Goal: Register for event/course

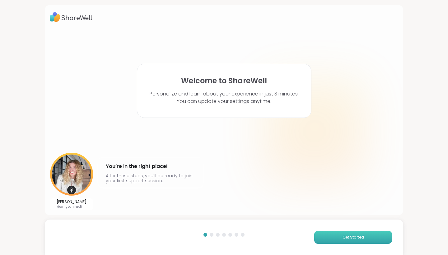
click at [333, 238] on button "Get Started" at bounding box center [354, 237] width 78 height 13
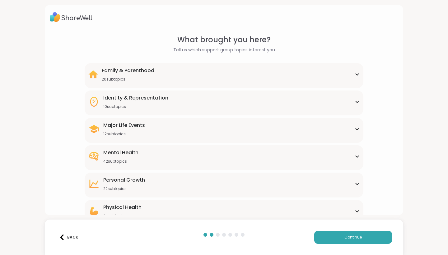
click at [155, 158] on div "Mental Health 42 subtopics" at bounding box center [224, 156] width 272 height 15
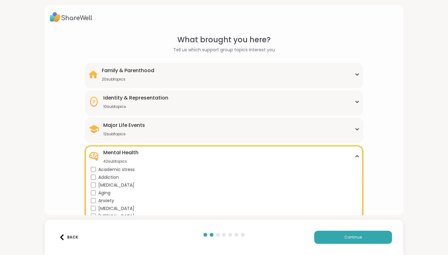
click at [427, 158] on div "What brought you here? Tell us which support group topics interest you Family &…" at bounding box center [224, 127] width 448 height 255
click at [386, 240] on button "Continue" at bounding box center [354, 237] width 78 height 13
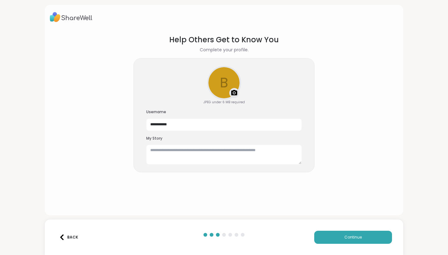
click at [234, 94] on img at bounding box center [234, 92] width 7 height 7
click at [234, 92] on img at bounding box center [234, 92] width 7 height 7
click at [235, 91] on img at bounding box center [234, 92] width 7 height 7
click at [235, 93] on img at bounding box center [234, 92] width 7 height 7
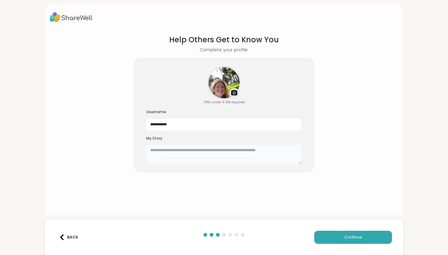
click at [192, 161] on textarea at bounding box center [224, 155] width 156 height 20
type textarea "*"
type textarea "**********"
click at [206, 126] on input "**********" at bounding box center [224, 125] width 156 height 12
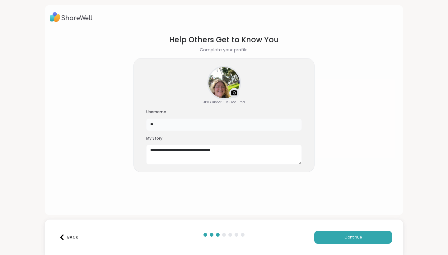
type input "*"
drag, startPoint x: 206, startPoint y: 126, endPoint x: 213, endPoint y: 140, distance: 15.3
click at [213, 140] on h3 "My Story" at bounding box center [224, 138] width 156 height 5
click at [211, 125] on input "*****" at bounding box center [224, 125] width 156 height 12
type input "*"
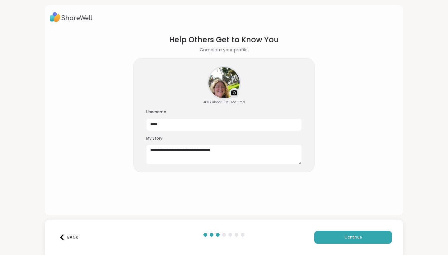
drag, startPoint x: 211, startPoint y: 125, endPoint x: 188, endPoint y: 141, distance: 27.9
click at [188, 141] on div "**********" at bounding box center [224, 150] width 156 height 29
click at [170, 120] on input "*****" at bounding box center [224, 125] width 156 height 12
click at [170, 125] on input "*****" at bounding box center [224, 125] width 156 height 12
click at [107, 165] on section "**********" at bounding box center [224, 119] width 349 height 181
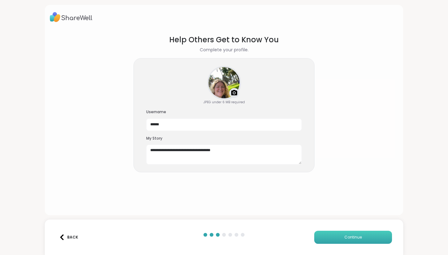
click at [389, 238] on button "Continue" at bounding box center [354, 237] width 78 height 13
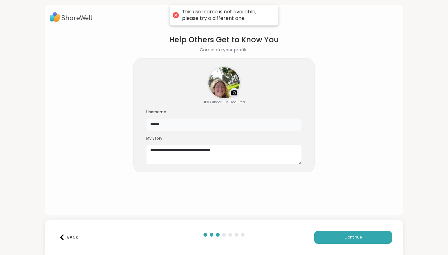
click at [238, 123] on input "******" at bounding box center [224, 125] width 156 height 12
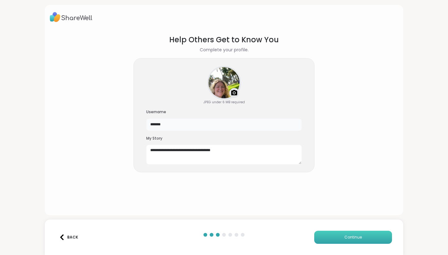
type input "*******"
click at [341, 239] on button "Continue" at bounding box center [354, 237] width 78 height 13
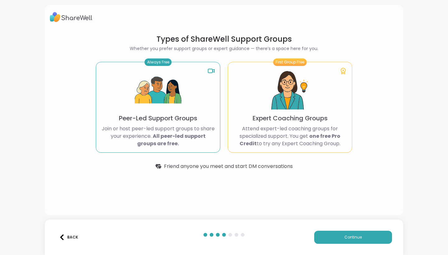
click at [343, 244] on div "Back Continue" at bounding box center [224, 238] width 359 height 36
click at [344, 240] on button "Continue" at bounding box center [354, 237] width 78 height 13
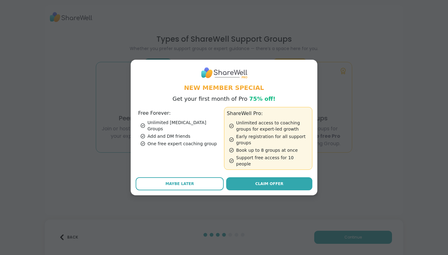
click at [176, 133] on div "Add and DM friends" at bounding box center [181, 136] width 81 height 6
click at [187, 185] on button "Maybe Later" at bounding box center [180, 184] width 88 height 13
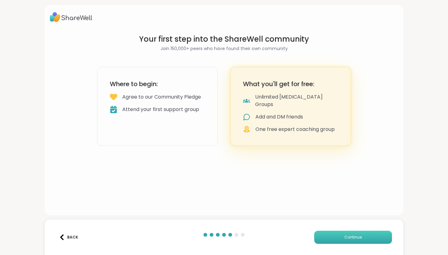
click at [348, 236] on span "Continue" at bounding box center [353, 238] width 17 height 6
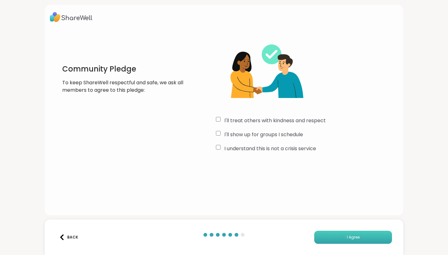
click at [353, 238] on span "I Agree" at bounding box center [353, 238] width 13 height 6
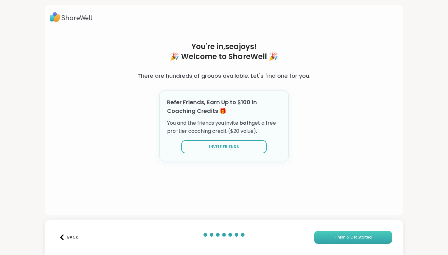
click at [373, 235] on button "Finish & Get Started" at bounding box center [354, 237] width 78 height 13
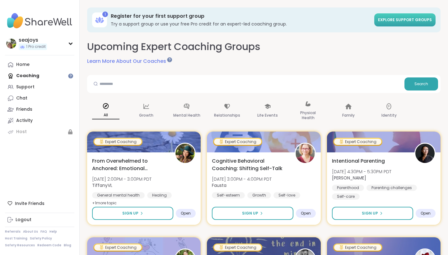
click at [399, 20] on span "Explore support groups" at bounding box center [405, 19] width 54 height 5
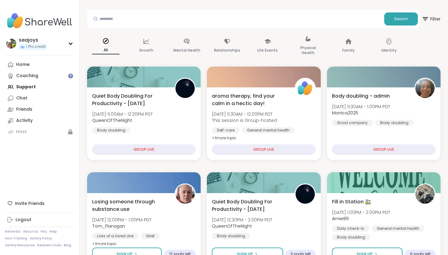
scroll to position [56, 0]
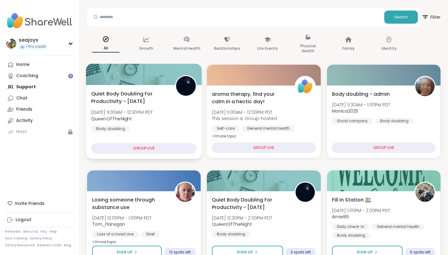
click at [116, 149] on div "GROUP LIVE" at bounding box center [144, 148] width 106 height 11
click at [139, 149] on div "GROUP LIVE" at bounding box center [144, 148] width 106 height 11
click at [139, 115] on span "[DATE] 11:00AM - 12:30PM PDT" at bounding box center [122, 112] width 62 height 6
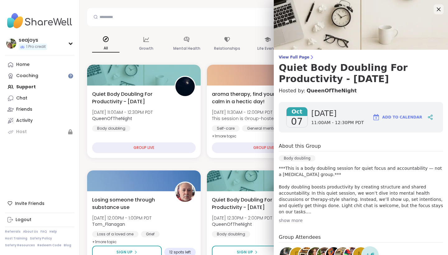
click at [297, 118] on span "07" at bounding box center [297, 121] width 12 height 11
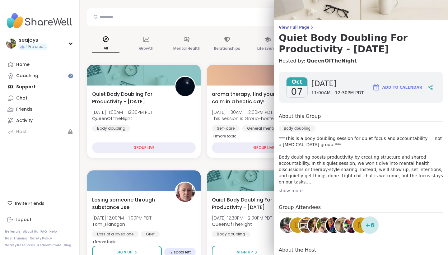
scroll to position [66, 0]
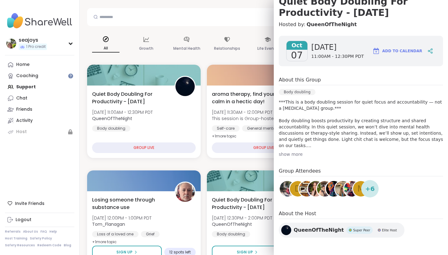
click at [410, 51] on span "Add to Calendar" at bounding box center [403, 51] width 40 height 6
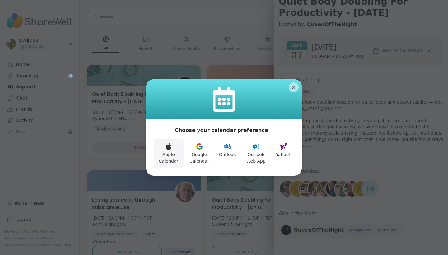
click at [171, 149] on icon at bounding box center [169, 147] width 6 height 7
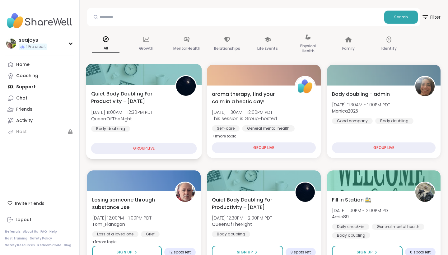
click at [159, 149] on div "GROUP LIVE" at bounding box center [144, 148] width 106 height 11
click at [186, 82] on img at bounding box center [186, 86] width 20 height 20
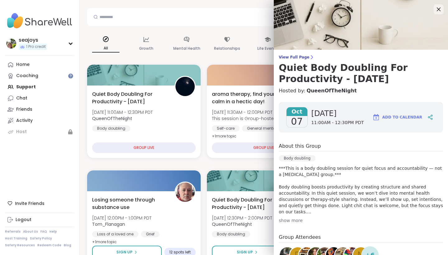
click at [292, 220] on div "show more" at bounding box center [361, 221] width 164 height 6
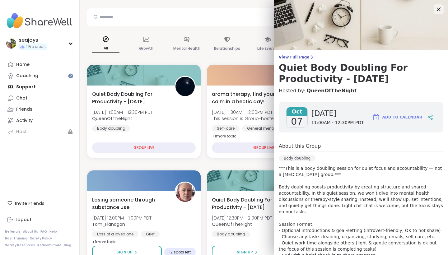
click at [323, 198] on p "***This is a body doubling session for quiet focus and accountability — not a […" at bounding box center [361, 218] width 164 height 106
click at [432, 116] on icon at bounding box center [432, 116] width 2 height 2
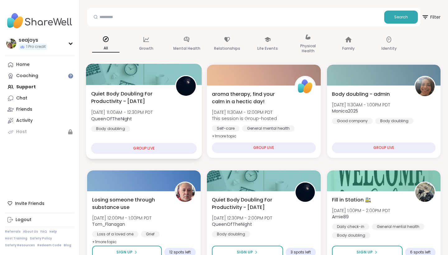
click at [119, 83] on div at bounding box center [144, 74] width 116 height 21
click at [139, 148] on div "GROUP LIVE" at bounding box center [144, 148] width 106 height 11
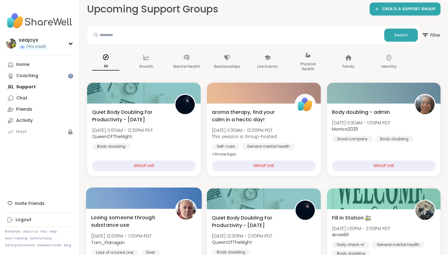
scroll to position [37, 0]
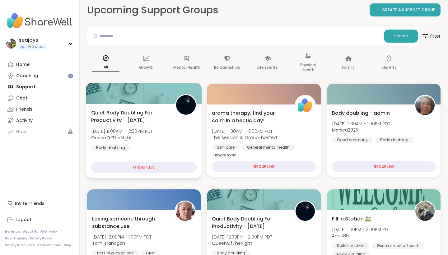
click at [186, 104] on img at bounding box center [186, 105] width 20 height 20
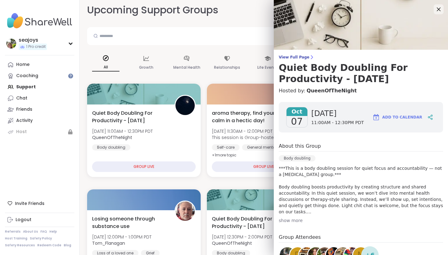
click at [380, 158] on div "Body doubling" at bounding box center [361, 160] width 164 height 10
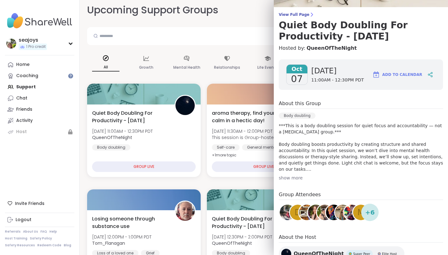
scroll to position [66, 0]
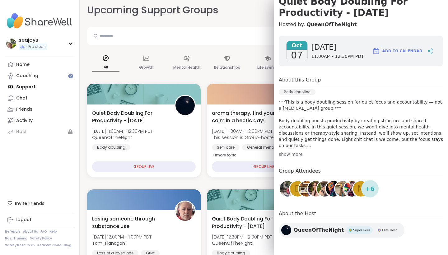
click at [356, 233] on div "Super Peer" at bounding box center [360, 230] width 26 height 7
click at [408, 50] on span "Add to Calendar" at bounding box center [403, 51] width 40 height 6
click at [404, 50] on span "Add to Calendar" at bounding box center [403, 51] width 40 height 6
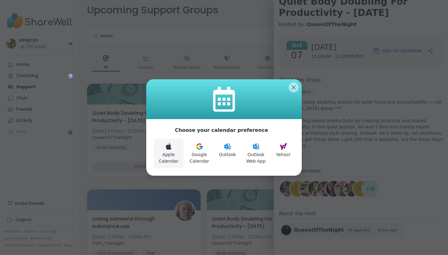
click at [174, 150] on button "Apple Calendar" at bounding box center [169, 153] width 30 height 29
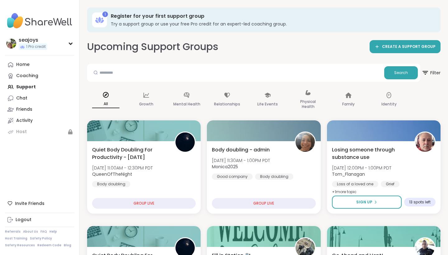
click at [186, 133] on img at bounding box center [185, 142] width 19 height 19
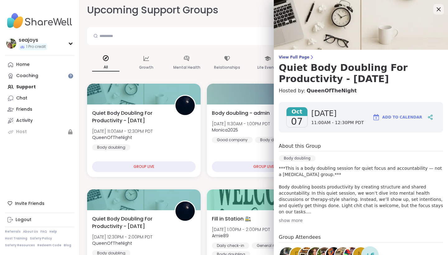
click at [437, 12] on icon at bounding box center [439, 9] width 8 height 8
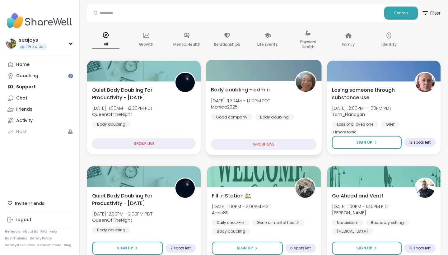
scroll to position [62, 0]
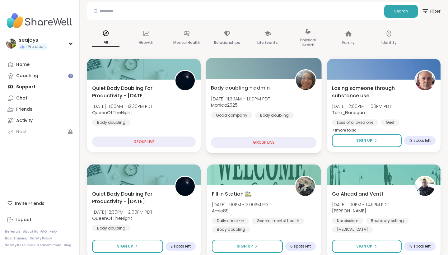
click at [267, 145] on div "GROUP LIVE" at bounding box center [264, 142] width 106 height 11
click at [265, 144] on div "GROUP LIVE" at bounding box center [264, 142] width 106 height 11
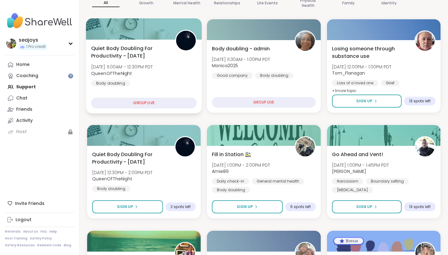
scroll to position [125, 0]
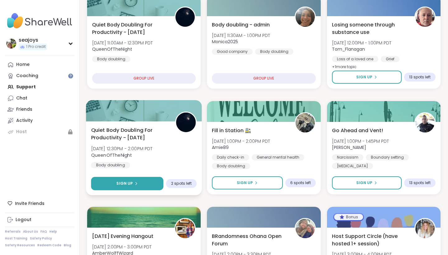
click at [141, 181] on button "Sign Up" at bounding box center [127, 183] width 73 height 13
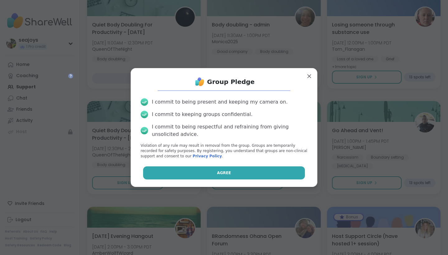
scroll to position [0, 0]
click at [202, 172] on button "Agree" at bounding box center [224, 173] width 162 height 13
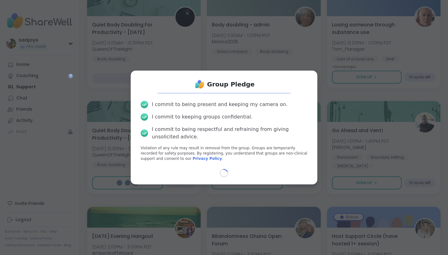
select select "**"
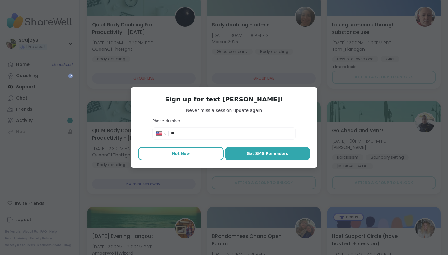
click at [192, 153] on button "Not Now" at bounding box center [181, 153] width 86 height 13
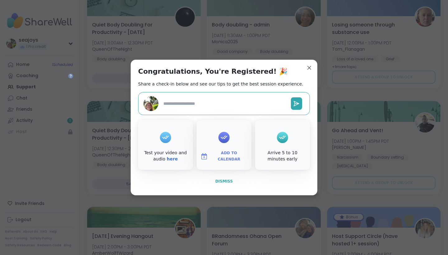
click at [231, 180] on span "Dismiss" at bounding box center [224, 181] width 17 height 4
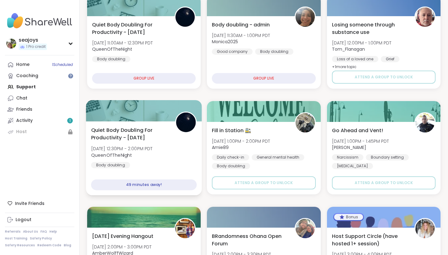
click at [194, 180] on div "49 minutes away!" at bounding box center [144, 185] width 106 height 11
